Goal: Obtain resource: Download file/media

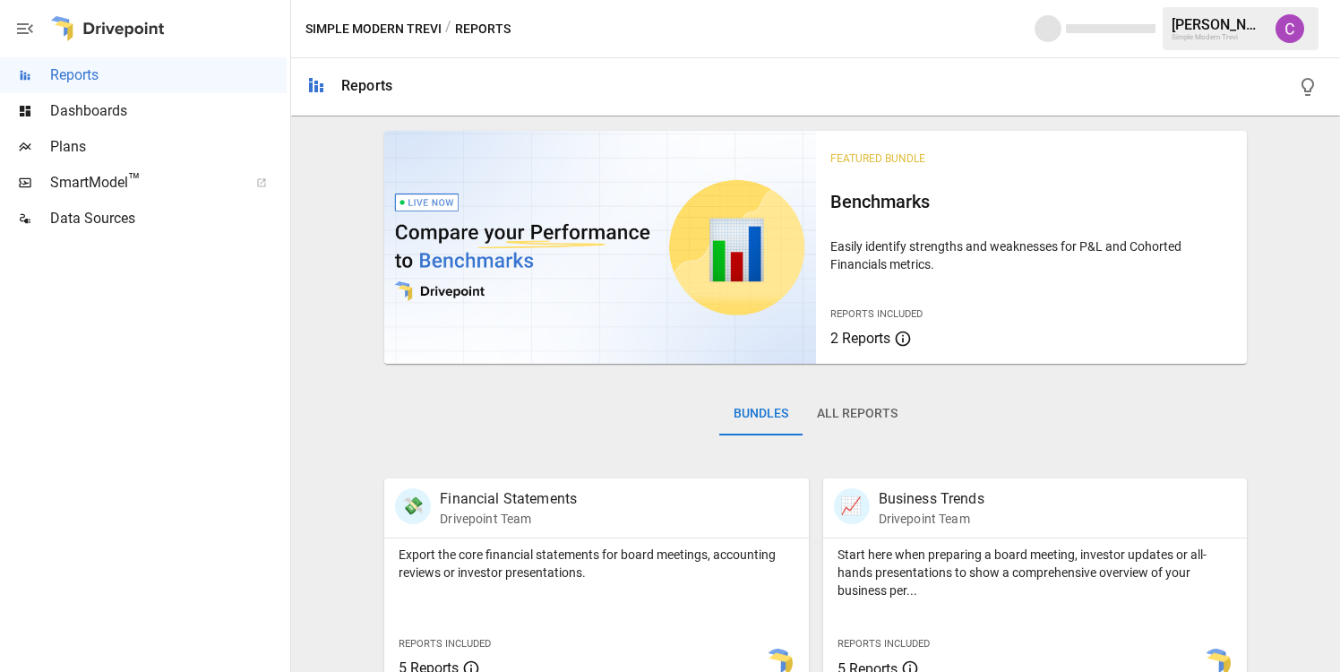
click at [173, 124] on div "Dashboards" at bounding box center [143, 111] width 287 height 36
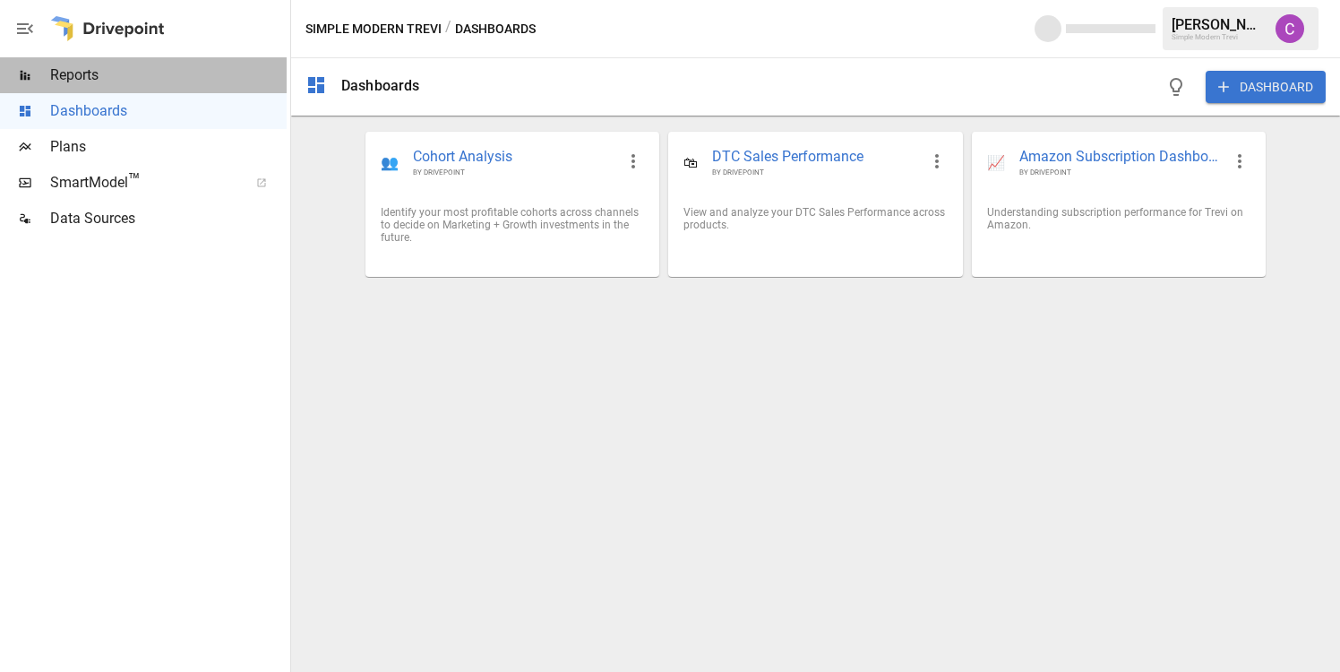
click at [183, 86] on div "Reports" at bounding box center [143, 75] width 287 height 36
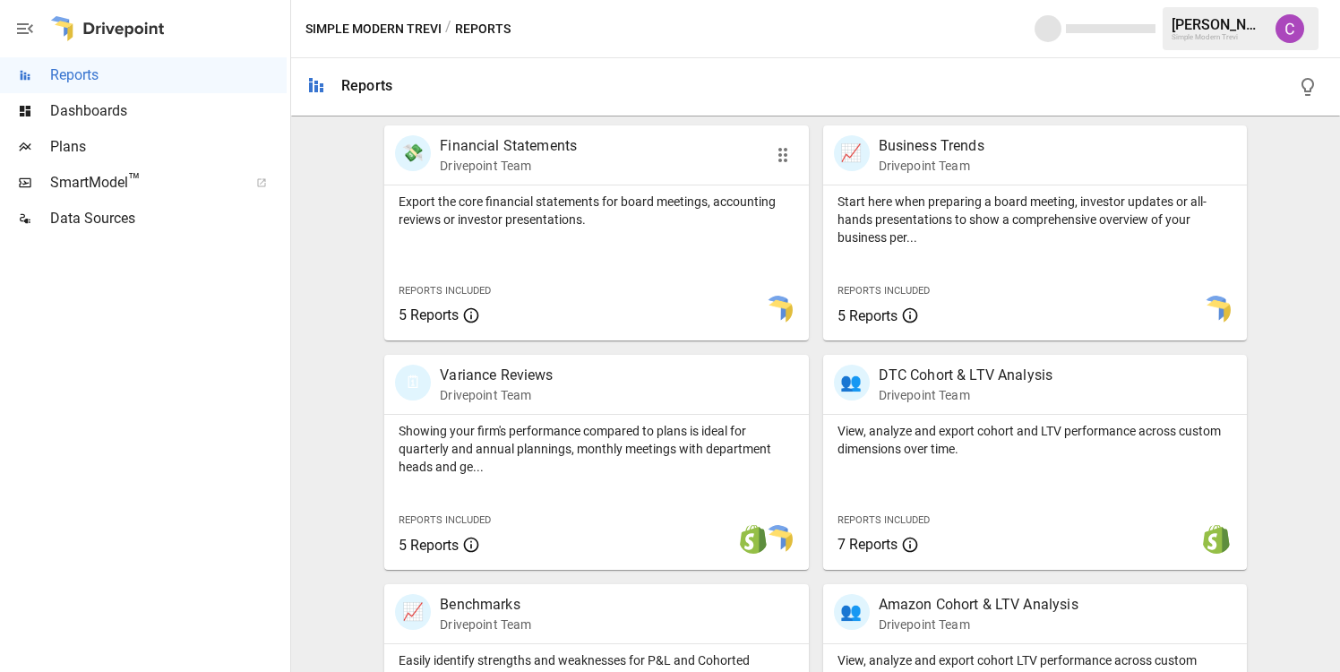
scroll to position [716, 0]
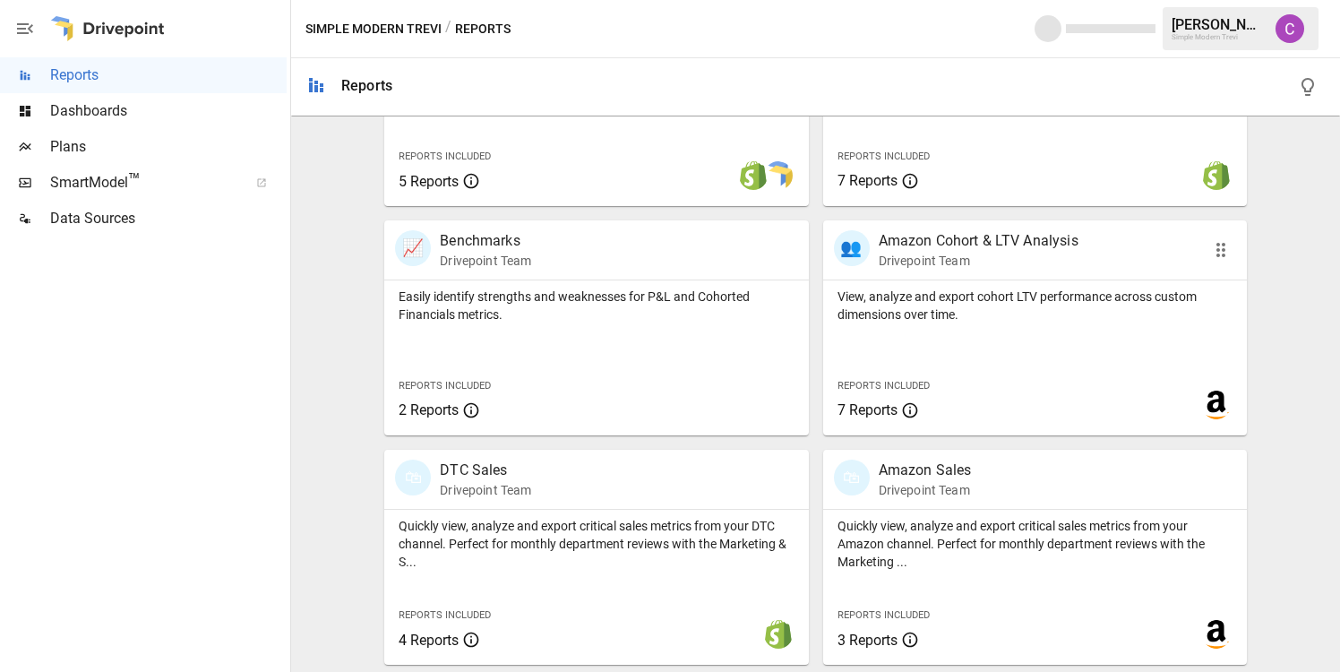
click at [1007, 265] on p "Drivepoint Team" at bounding box center [978, 261] width 200 height 18
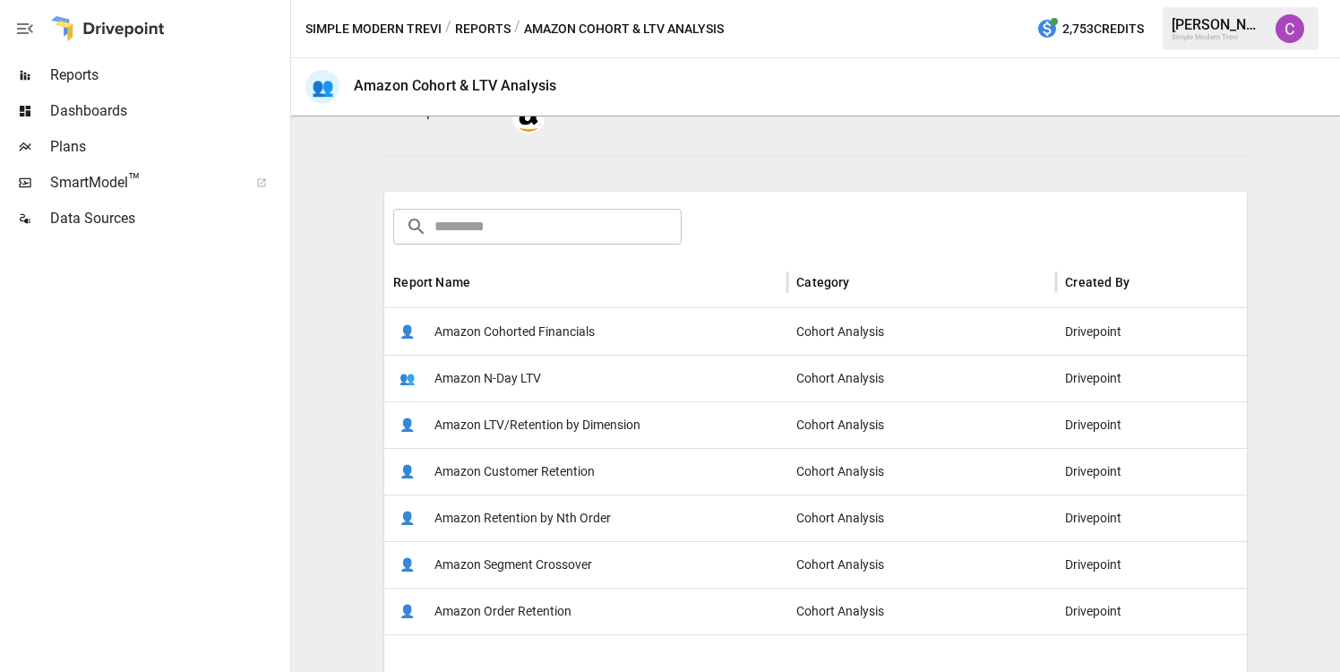
scroll to position [222, 0]
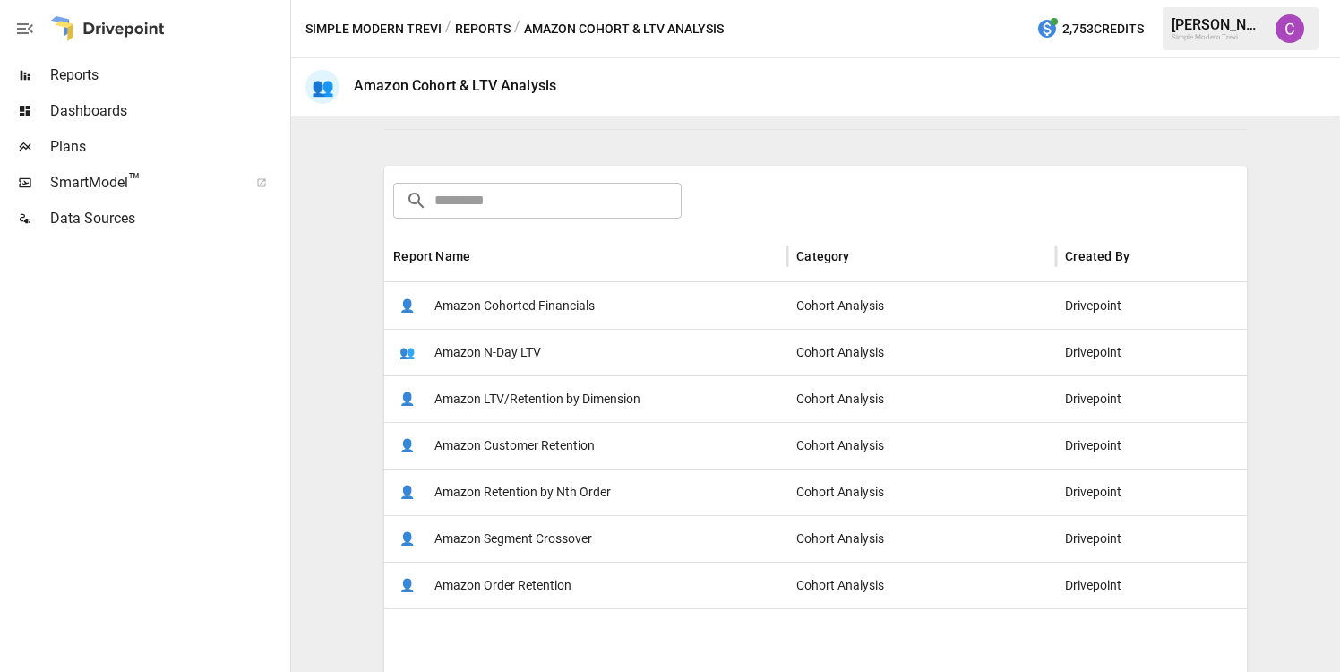
click at [537, 401] on span "Amazon LTV/Retention by Dimension" at bounding box center [537, 399] width 206 height 46
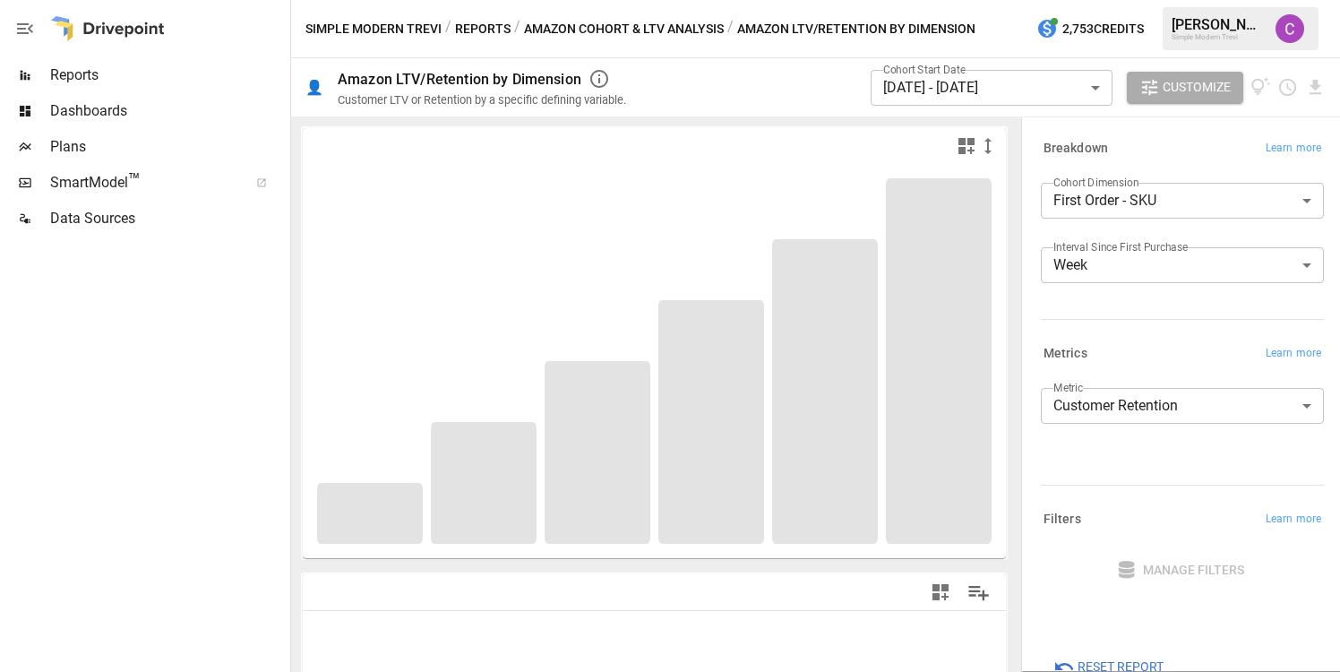
click at [977, 0] on body "**********" at bounding box center [670, 0] width 1340 height 0
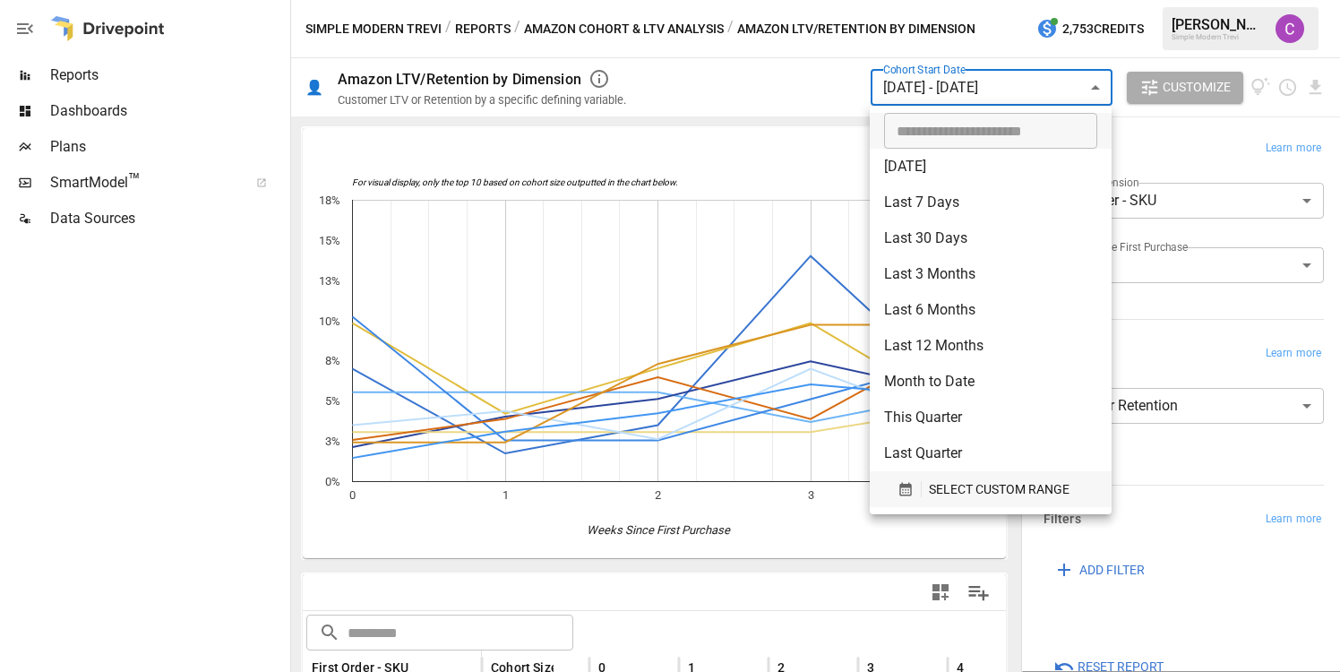
click at [935, 485] on span "SELECT CUSTOM RANGE" at bounding box center [999, 489] width 141 height 22
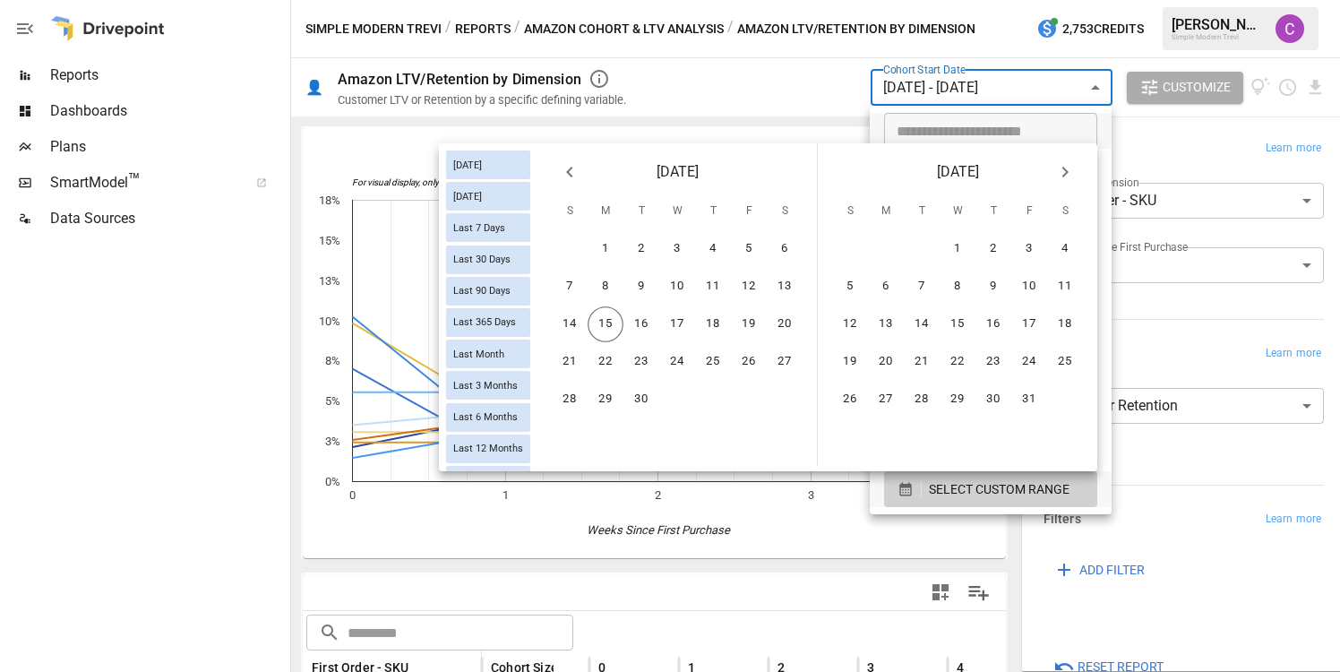
click at [579, 176] on icon "Previous month" at bounding box center [569, 171] width 21 height 21
click at [599, 364] on button "21" at bounding box center [605, 362] width 36 height 36
click at [570, 360] on button "20" at bounding box center [570, 362] width 36 height 36
click at [773, 364] on button "26" at bounding box center [785, 362] width 36 height 36
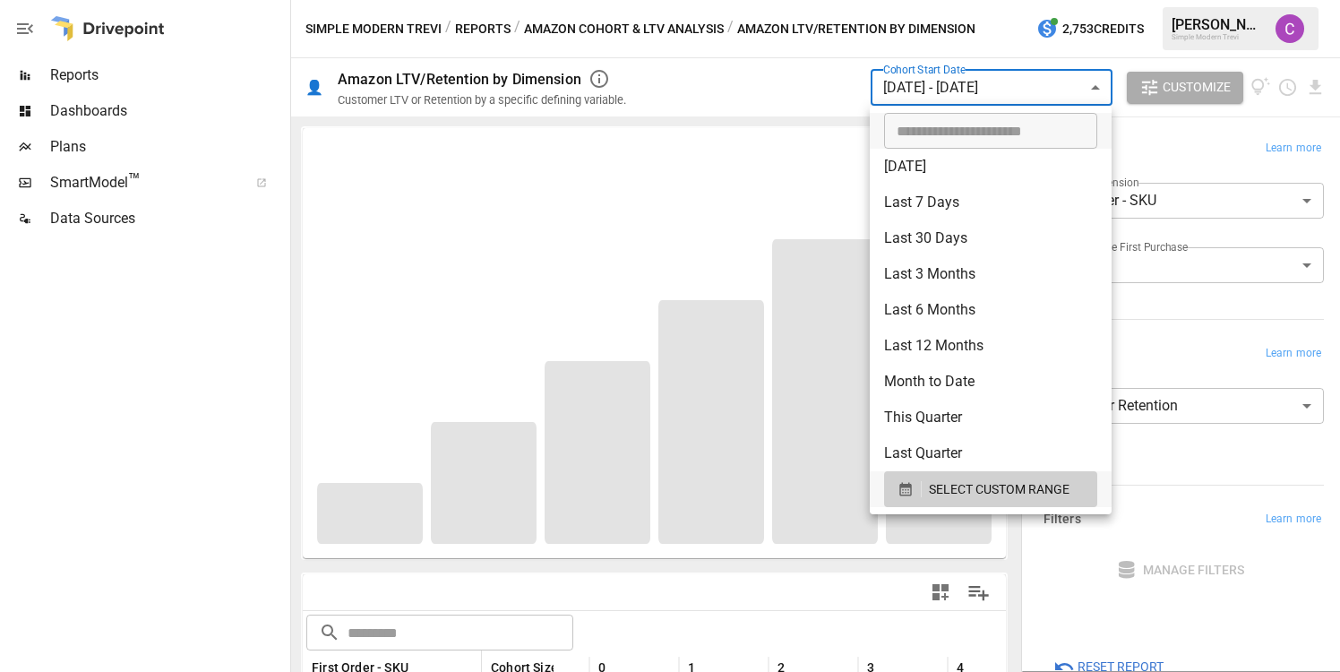
click at [806, 92] on div at bounding box center [670, 336] width 1340 height 672
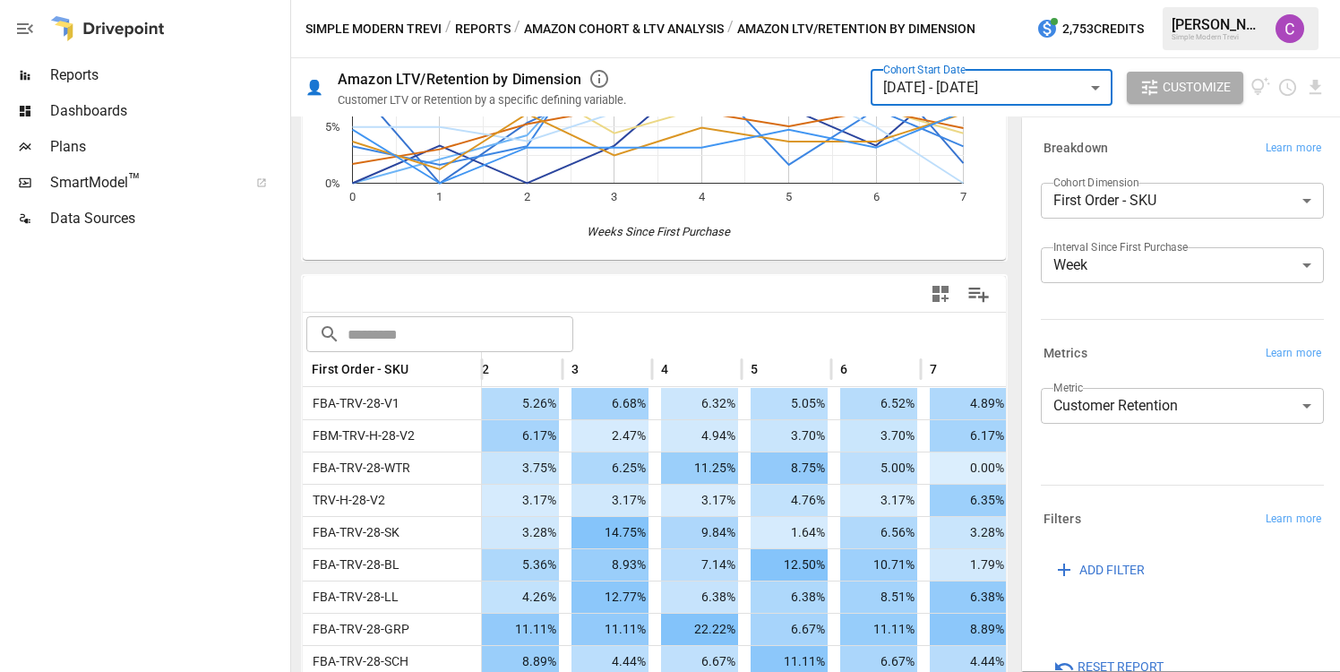
scroll to position [0, 300]
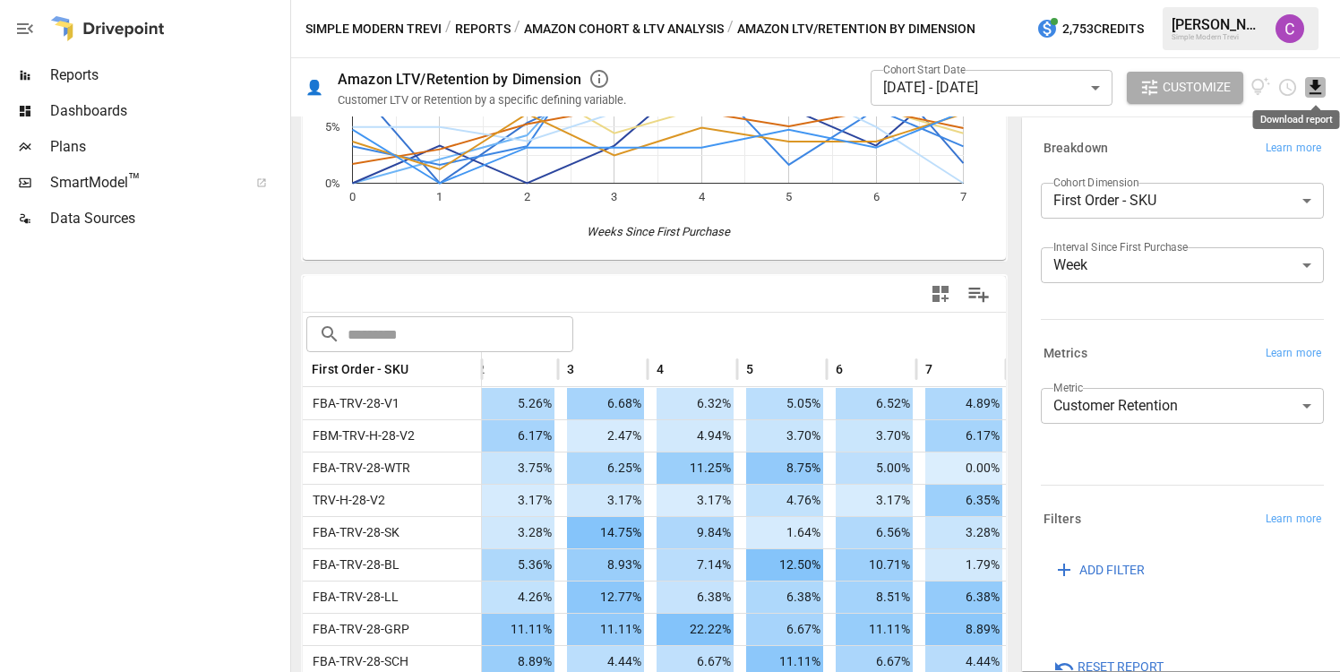
click at [1315, 87] on icon "Download report" at bounding box center [1315, 87] width 12 height 14
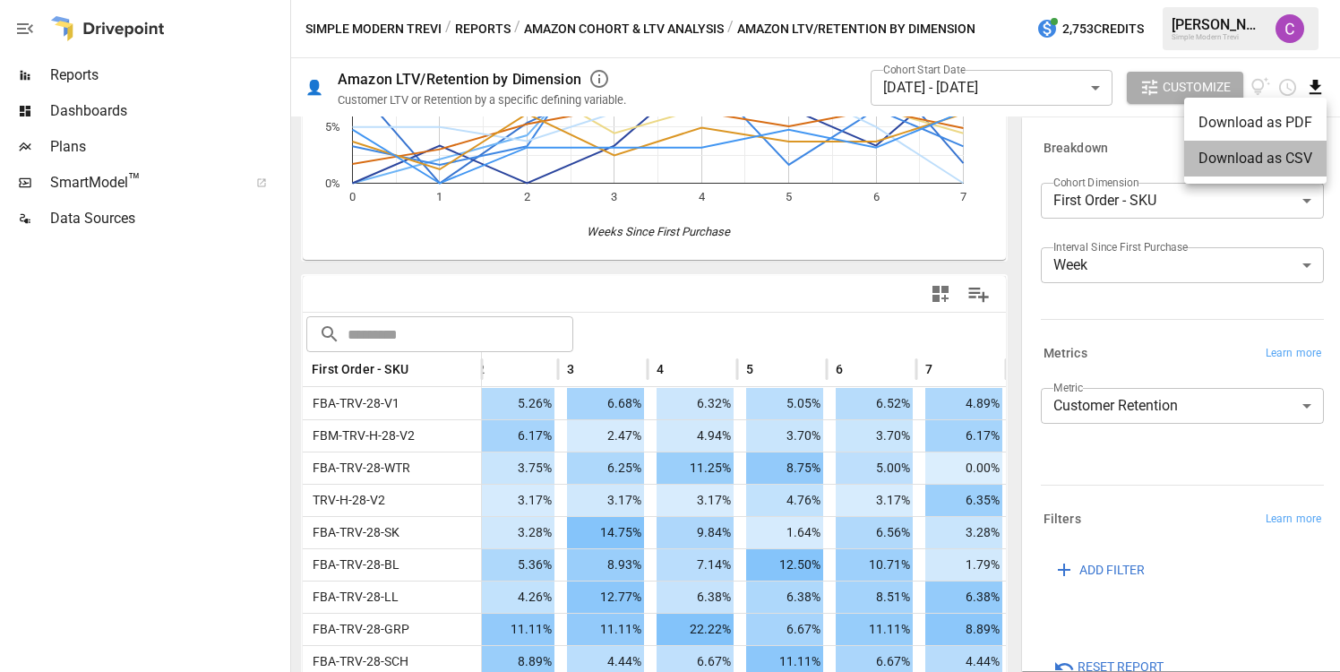
click at [1228, 148] on li "Download as CSV" at bounding box center [1255, 159] width 142 height 36
